Goal: Transaction & Acquisition: Purchase product/service

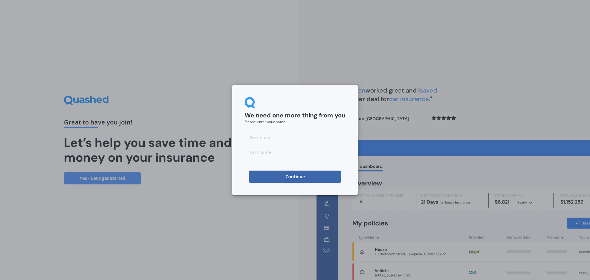
click at [263, 140] on input at bounding box center [295, 137] width 101 height 12
click at [277, 139] on input at bounding box center [295, 137] width 101 height 12
type input "[PERSON_NAME]"
click at [519, 47] on div "We need one more thing from you Please enter your name [PERSON_NAME] Continue" at bounding box center [295, 140] width 590 height 280
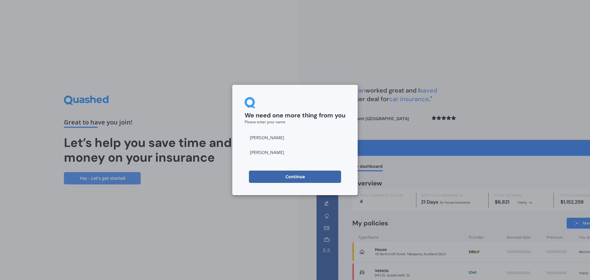
click at [307, 178] on button "Continue" at bounding box center [295, 177] width 92 height 12
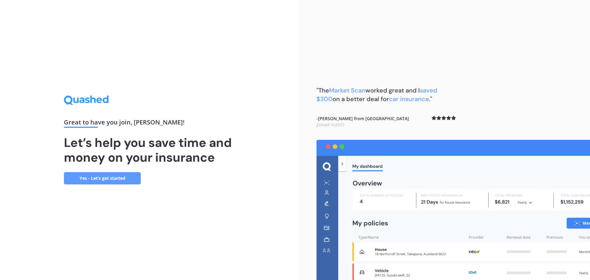
click at [93, 176] on link "Yes - Let’s get started" at bounding box center [102, 178] width 77 height 12
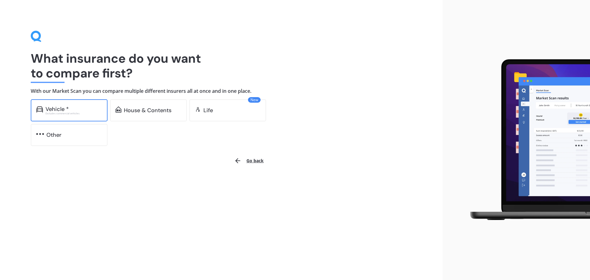
click at [59, 111] on div "Vehicle *" at bounding box center [57, 109] width 23 height 6
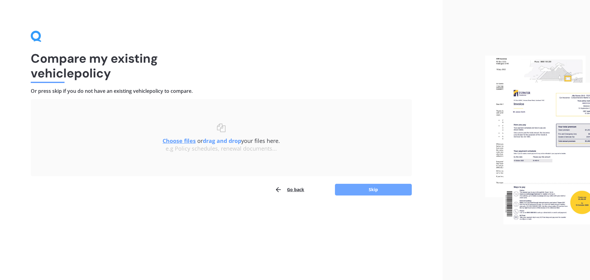
click at [374, 190] on button "Skip" at bounding box center [373, 190] width 77 height 12
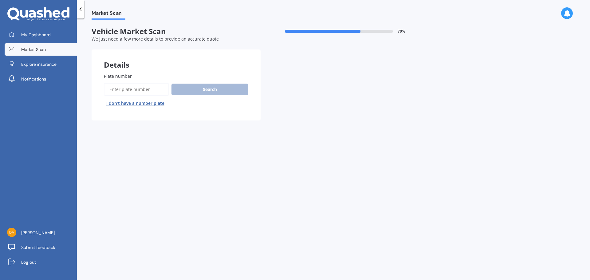
click at [134, 89] on input "Plate number" at bounding box center [136, 89] width 65 height 13
type input "qet711"
click at [215, 89] on button "Search" at bounding box center [210, 90] width 77 height 12
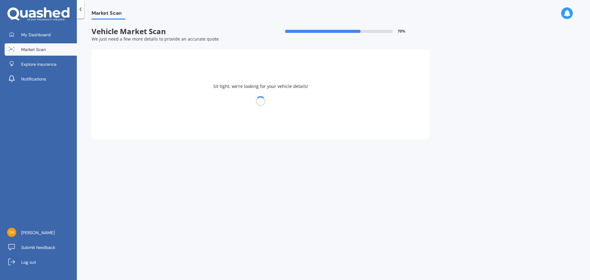
select select "VOLKSWAGEN"
select select "GOLF"
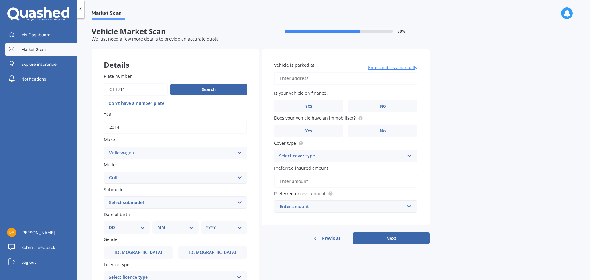
click at [125, 204] on select "Select submodel (All other) 1.4 GT TSI 1.4 TSI 1.6 1.6 FSI 1.6 TSI 1.8 1.9 TDI …" at bounding box center [175, 202] width 143 height 12
click at [165, 203] on select "Select submodel (All other) 1.4 GT TSI 1.4 TSI 1.6 1.6 FSI 1.6 TSI 1.8 1.9 TDI …" at bounding box center [175, 202] width 143 height 12
click at [117, 202] on select "Select submodel (All other) 1.4 GT TSI 1.4 TSI 1.6 1.6 FSI 1.6 TSI 1.8 1.9 TDI …" at bounding box center [175, 202] width 143 height 12
click at [120, 228] on select "DD 01 02 03 04 05 06 07 08 09 10 11 12 13 14 15 16 17 18 19 20 21 22 23 24 25 2…" at bounding box center [127, 227] width 36 height 7
select select "27"
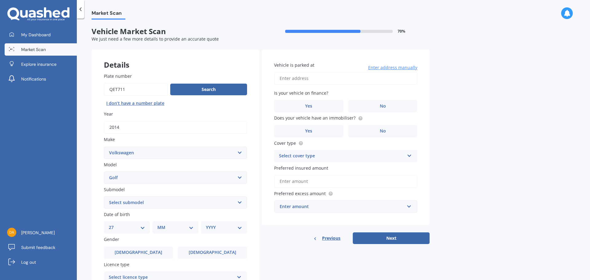
click at [114, 224] on select "DD 01 02 03 04 05 06 07 08 09 10 11 12 13 14 15 16 17 18 19 20 21 22 23 24 25 2…" at bounding box center [127, 227] width 36 height 7
click at [165, 228] on select "MM 01 02 03 04 05 06 07 08 09 10 11 12" at bounding box center [177, 227] width 34 height 7
select select "04"
click at [160, 224] on select "MM 01 02 03 04 05 06 07 08 09 10 11 12" at bounding box center [177, 227] width 34 height 7
click at [216, 228] on select "YYYY 2025 2024 2023 2022 2021 2020 2019 2018 2017 2016 2015 2014 2013 2012 2011…" at bounding box center [223, 227] width 34 height 7
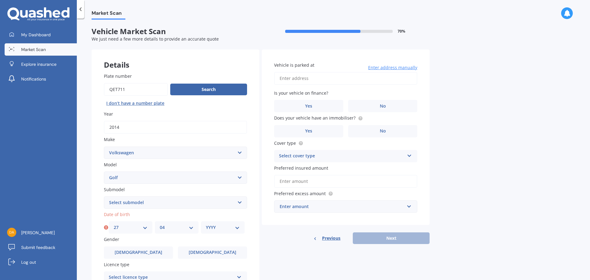
select select "1992"
click at [206, 224] on select "YYYY 2025 2024 2023 2022 2021 2020 2019 2018 2017 2016 2015 2014 2013 2012 2011…" at bounding box center [223, 227] width 34 height 7
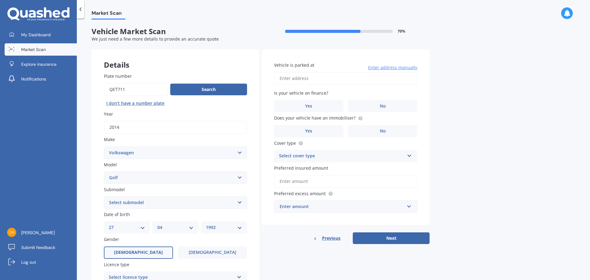
click at [133, 254] on label "[DEMOGRAPHIC_DATA]" at bounding box center [138, 253] width 69 height 12
click at [0, 0] on input "[DEMOGRAPHIC_DATA]" at bounding box center [0, 0] width 0 height 0
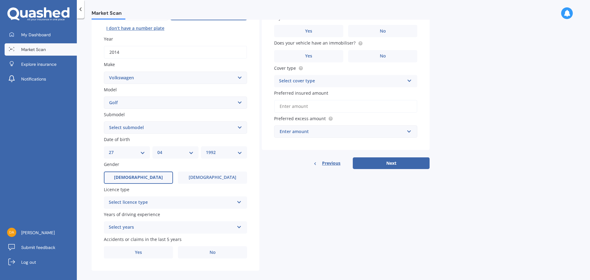
scroll to position [82, 0]
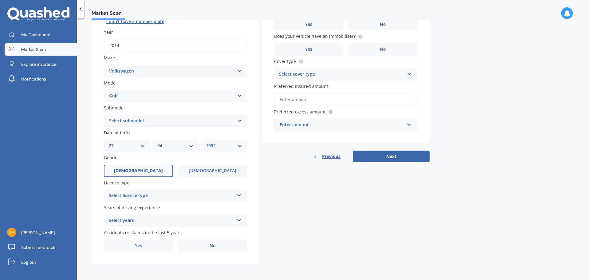
click at [151, 192] on div "Select licence type" at bounding box center [171, 195] width 125 height 7
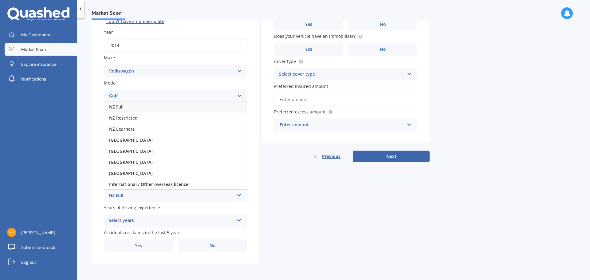
click at [133, 110] on div "NZ Full" at bounding box center [175, 106] width 143 height 11
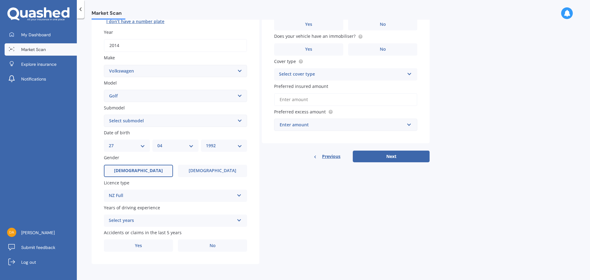
click at [153, 216] on div "Select years 5 or more years 4 years 3 years 2 years 1 year" at bounding box center [175, 221] width 143 height 12
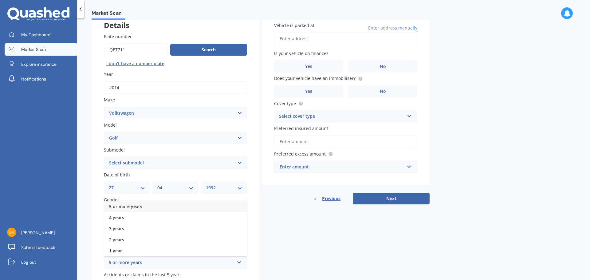
scroll to position [0, 0]
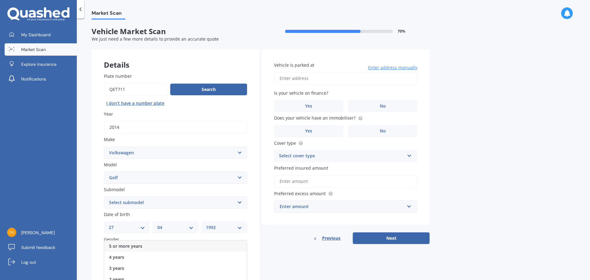
click at [138, 244] on span "5 or more years" at bounding box center [125, 246] width 33 height 6
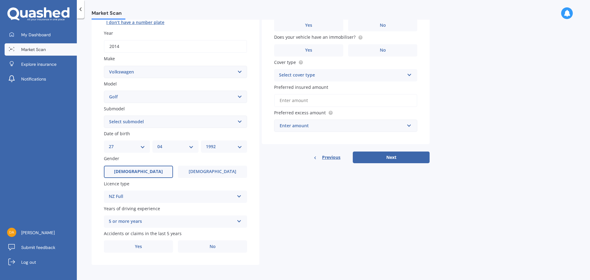
scroll to position [82, 0]
click at [220, 245] on label "No" at bounding box center [212, 246] width 69 height 12
click at [0, 0] on input "No" at bounding box center [0, 0] width 0 height 0
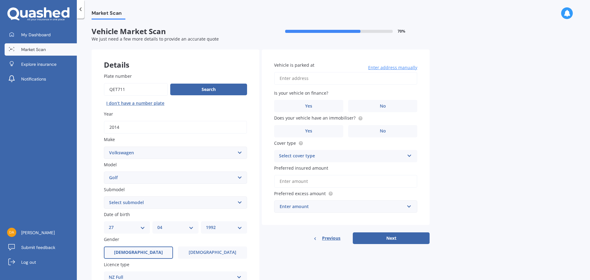
click at [313, 77] on input "Vehicle is parked at" at bounding box center [345, 78] width 143 height 13
type input "[STREET_ADDRESS]"
click at [383, 101] on label "No" at bounding box center [382, 106] width 69 height 12
click at [0, 0] on input "No" at bounding box center [0, 0] width 0 height 0
click at [302, 133] on label "Yes" at bounding box center [308, 131] width 69 height 12
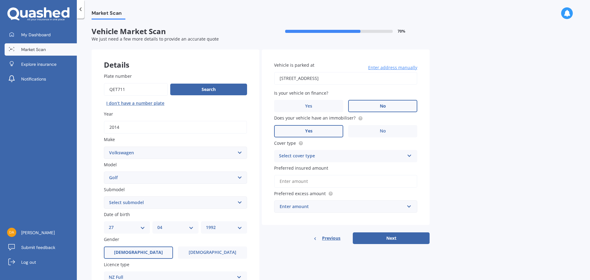
click at [0, 0] on input "Yes" at bounding box center [0, 0] width 0 height 0
click at [309, 154] on div "Select cover type" at bounding box center [341, 156] width 125 height 7
click at [303, 169] on span "Comprehensive" at bounding box center [296, 168] width 33 height 6
click at [310, 182] on input "Preferred insured amount" at bounding box center [345, 181] width 143 height 13
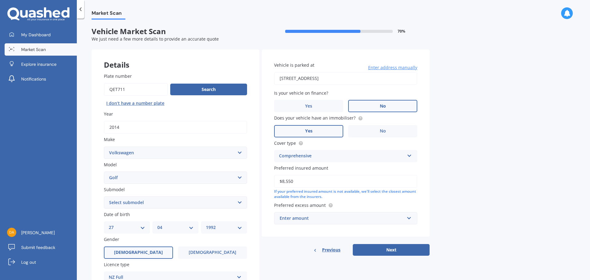
type input "$8,550"
click at [311, 218] on div "Enter amount" at bounding box center [342, 218] width 125 height 7
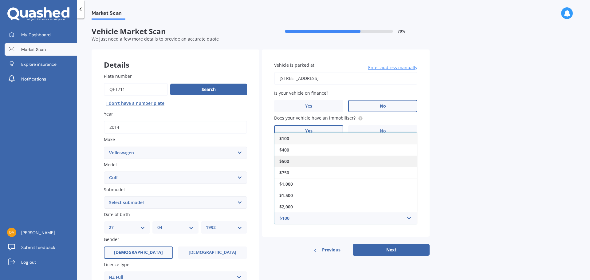
click at [303, 158] on div "$500" at bounding box center [346, 161] width 143 height 11
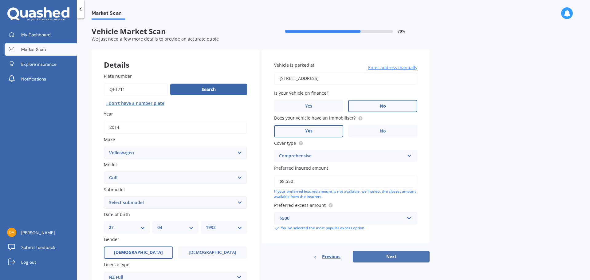
click at [388, 252] on button "Next" at bounding box center [391, 257] width 77 height 12
click at [173, 202] on select "Select submodel (All other) 1.4 GT TSI 1.4 TSI 1.6 1.6 FSI 1.6 TSI 1.8 1.9 TDI …" at bounding box center [175, 202] width 143 height 12
click at [135, 206] on select "Select submodel (All other) 1.4 GT TSI 1.4 TSI 1.6 1.6 FSI 1.6 TSI 1.8 1.9 TDI …" at bounding box center [175, 202] width 143 height 12
select select "2.0 TDI DSG"
click at [104, 196] on select "Select submodel (All other) 1.4 GT TSI 1.4 TSI 1.6 1.6 FSI 1.6 TSI 1.8 1.9 TDI …" at bounding box center [175, 202] width 143 height 12
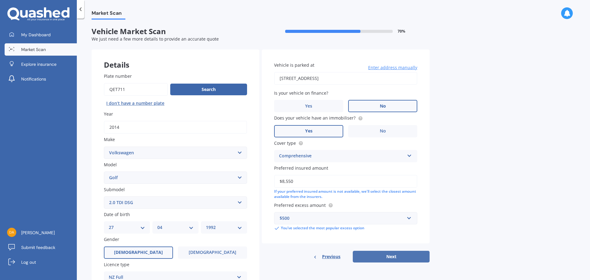
click at [391, 260] on button "Next" at bounding box center [391, 257] width 77 height 12
select select "27"
select select "04"
select select "1992"
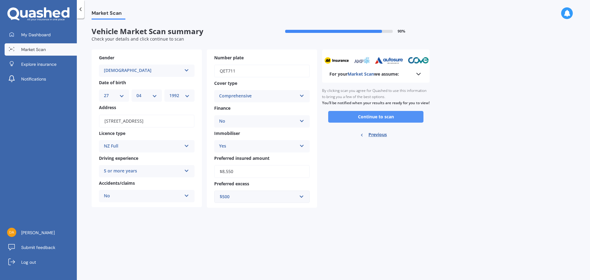
click at [352, 123] on button "Continue to scan" at bounding box center [375, 117] width 95 height 12
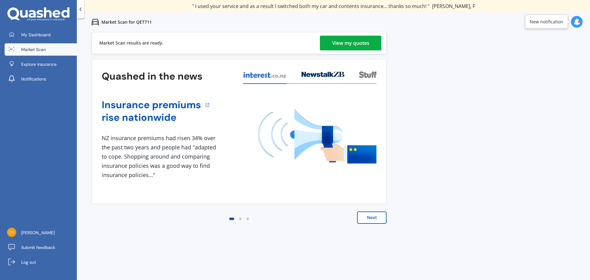
click at [351, 51] on div "Market Scan results are ready. View my quotes" at bounding box center [239, 43] width 295 height 22
click at [353, 47] on div "View my quotes" at bounding box center [350, 43] width 37 height 15
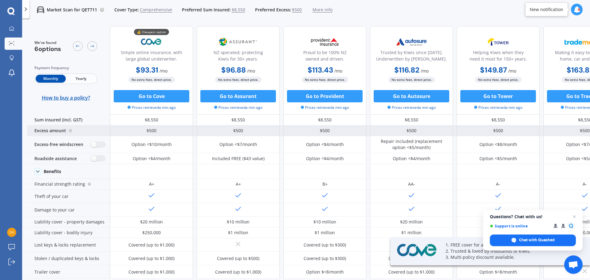
click at [59, 131] on div "Excess amount" at bounding box center [68, 130] width 83 height 11
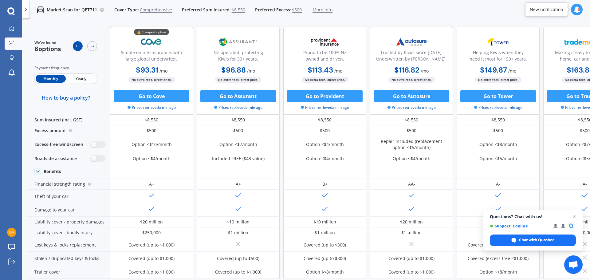
click at [77, 46] on icon at bounding box center [78, 46] width 4 height 2
click at [89, 46] on div at bounding box center [92, 46] width 10 height 10
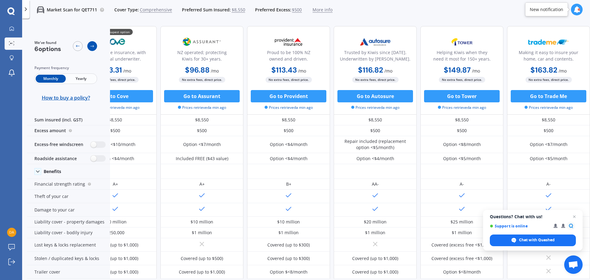
scroll to position [0, 39]
click at [89, 46] on div at bounding box center [92, 46] width 10 height 10
click at [75, 44] on icon at bounding box center [77, 46] width 5 height 5
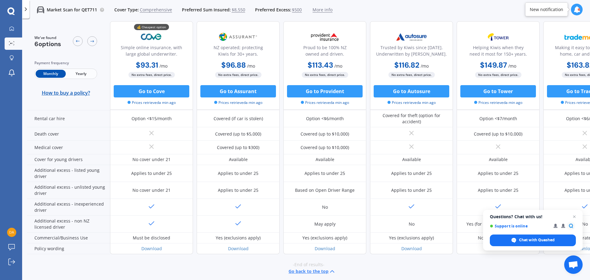
scroll to position [284, 0]
